Goal: Task Accomplishment & Management: Complete application form

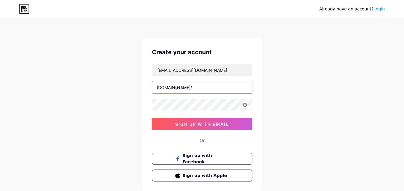
click at [180, 89] on input "text" at bounding box center [202, 88] width 100 height 12
type input "digitweets"
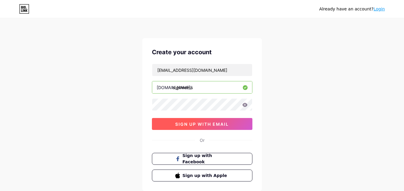
click at [203, 125] on span "sign up with email" at bounding box center [201, 124] width 53 height 5
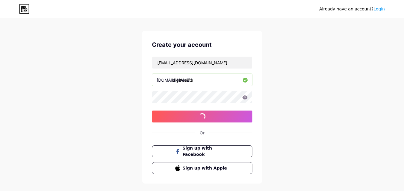
scroll to position [7, 0]
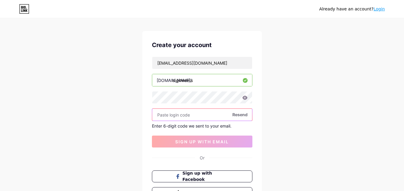
paste input "107829"
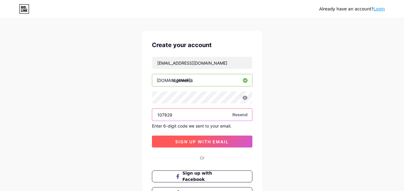
type input "107829"
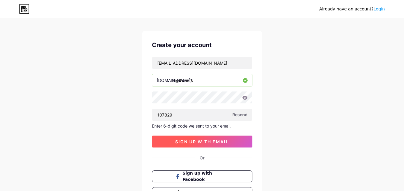
click at [190, 142] on span "sign up with email" at bounding box center [201, 142] width 53 height 5
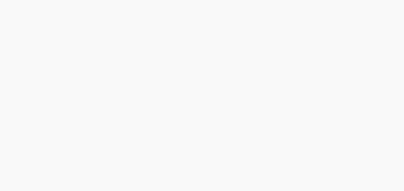
scroll to position [0, 0]
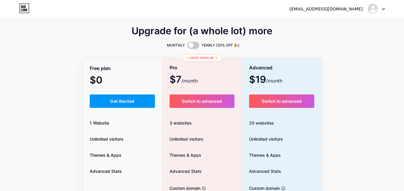
scroll to position [60, 0]
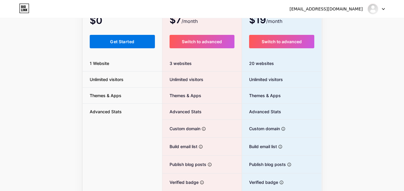
click at [116, 42] on span "Get Started" at bounding box center [122, 41] width 24 height 5
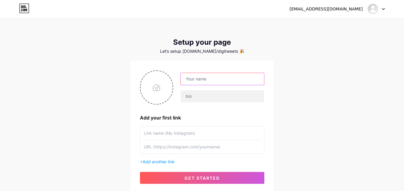
click at [213, 80] on input "text" at bounding box center [221, 79] width 83 height 12
type input "[EMAIL_ADDRESS][DOMAIN_NAME]"
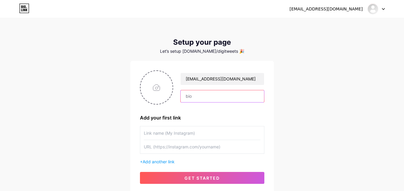
click at [201, 96] on input "text" at bounding box center [221, 97] width 83 height 12
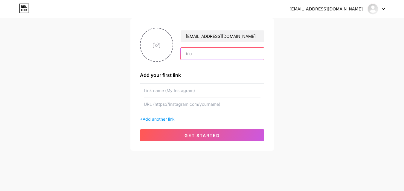
scroll to position [45, 0]
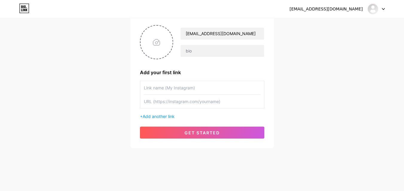
click at [166, 86] on input "text" at bounding box center [202, 87] width 117 height 13
click at [183, 90] on input "text" at bounding box center [202, 87] width 117 height 13
paste input "digitweets"
type input "digitweets"
click at [167, 101] on input "text" at bounding box center [202, 101] width 117 height 13
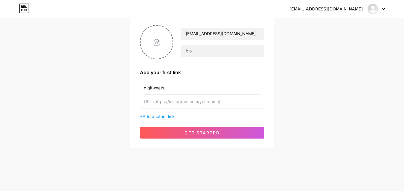
paste input "[URL][DOMAIN_NAME]"
type input "[URL][DOMAIN_NAME]"
click at [170, 118] on span "Add another link" at bounding box center [159, 116] width 32 height 5
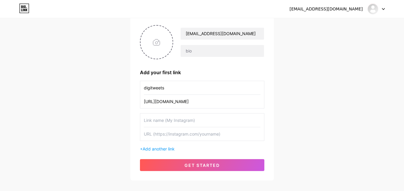
click at [168, 121] on input "text" at bounding box center [202, 120] width 117 height 13
click at [224, 99] on input "[URL][DOMAIN_NAME]" at bounding box center [202, 101] width 117 height 13
click at [183, 88] on input "digitweets" at bounding box center [202, 87] width 117 height 13
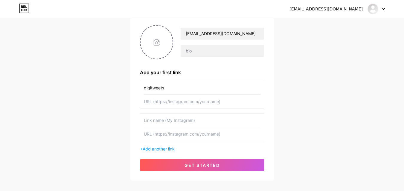
click at [183, 88] on input "digitweets" at bounding box center [202, 87] width 117 height 13
click at [182, 89] on input "digitweets" at bounding box center [202, 87] width 117 height 13
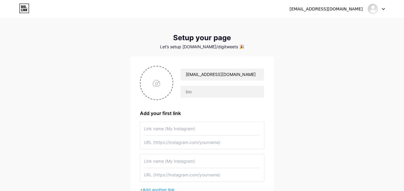
scroll to position [0, 0]
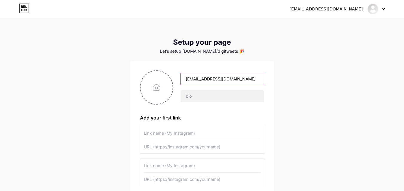
click at [220, 82] on input "[EMAIL_ADDRESS][DOMAIN_NAME]" at bounding box center [221, 79] width 83 height 12
click at [246, 78] on input "[EMAIL_ADDRESS][DOMAIN_NAME]" at bounding box center [221, 79] width 83 height 12
drag, startPoint x: 205, startPoint y: 77, endPoint x: 194, endPoint y: 79, distance: 11.2
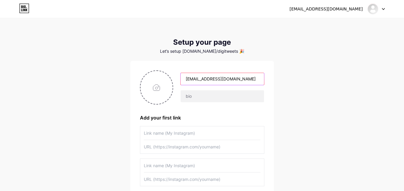
click at [164, 82] on div "[EMAIL_ADDRESS][DOMAIN_NAME]" at bounding box center [202, 88] width 124 height 34
click at [243, 81] on input "[EMAIL_ADDRESS][DOMAIN_NAME]" at bounding box center [221, 79] width 83 height 12
type input "d"
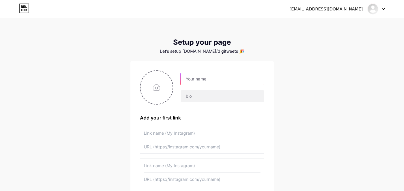
paste input "[URL][DOMAIN_NAME]"
drag, startPoint x: 238, startPoint y: 78, endPoint x: 145, endPoint y: 76, distance: 93.2
click at [146, 78] on div "[URL][DOMAIN_NAME]" at bounding box center [202, 88] width 124 height 34
click at [212, 78] on input "digitweets/" at bounding box center [221, 79] width 83 height 12
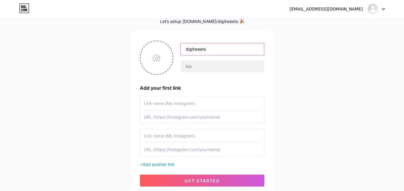
type input "digitweets"
click at [184, 107] on input "text" at bounding box center [202, 103] width 117 height 13
type input "Website"
click at [178, 117] on input "text" at bounding box center [202, 117] width 117 height 13
paste input "[URL][DOMAIN_NAME]"
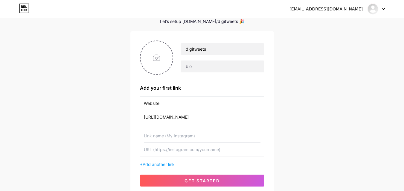
type input "[URL][DOMAIN_NAME]"
click at [171, 137] on input "text" at bounding box center [202, 135] width 117 height 13
click at [162, 147] on input "text" at bounding box center [202, 149] width 117 height 13
paste input "[URL][DOMAIN_NAME]"
type input "[URL][DOMAIN_NAME]"
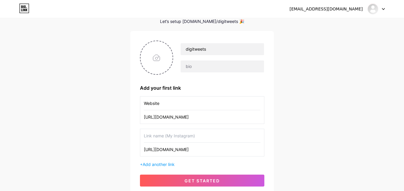
click at [175, 136] on input "text" at bounding box center [202, 135] width 117 height 13
type input "facebook"
click at [157, 163] on span "Add another link" at bounding box center [159, 164] width 32 height 5
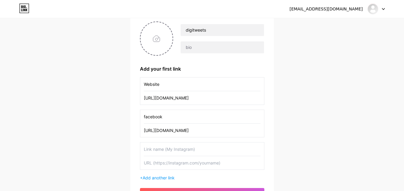
scroll to position [60, 0]
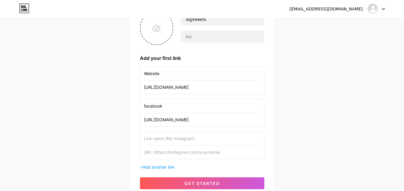
click at [183, 138] on input "text" at bounding box center [202, 138] width 117 height 13
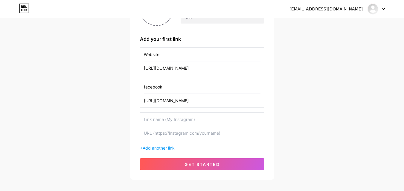
scroll to position [90, 0]
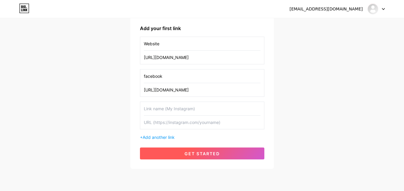
click at [211, 154] on span "get started" at bounding box center [201, 153] width 35 height 5
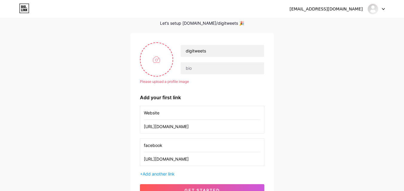
scroll to position [26, 0]
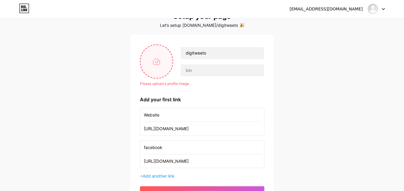
click at [163, 64] on input "file" at bounding box center [156, 61] width 32 height 33
click at [160, 60] on input "file" at bounding box center [156, 61] width 32 height 33
type input "C:\fakepath\download.png"
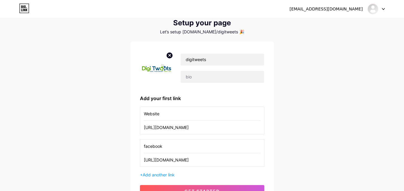
scroll to position [30, 0]
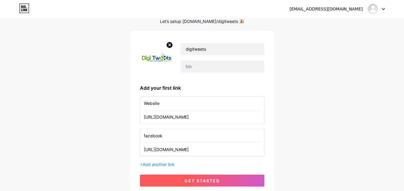
click at [204, 179] on span "get started" at bounding box center [201, 181] width 35 height 5
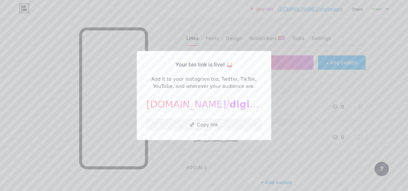
click at [247, 103] on div "[DOMAIN_NAME]/ digitweets" at bounding box center [203, 104] width 115 height 14
click at [211, 127] on button "Copy link" at bounding box center [203, 125] width 115 height 12
click at [202, 125] on button "Copy link" at bounding box center [203, 125] width 115 height 12
click at [372, 85] on div at bounding box center [204, 95] width 408 height 191
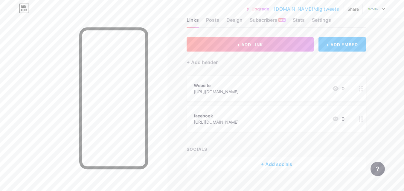
scroll to position [28, 0]
